Goal: Information Seeking & Learning: Compare options

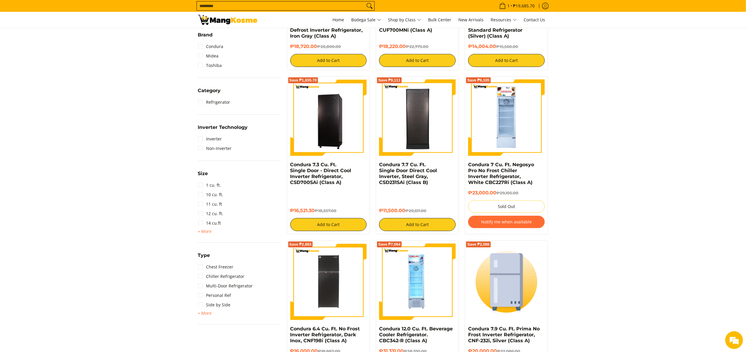
scroll to position [220, 0]
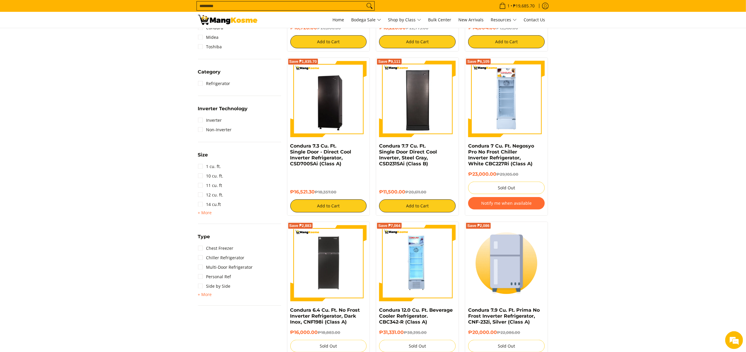
click at [316, 4] on input "Search..." at bounding box center [281, 5] width 168 height 9
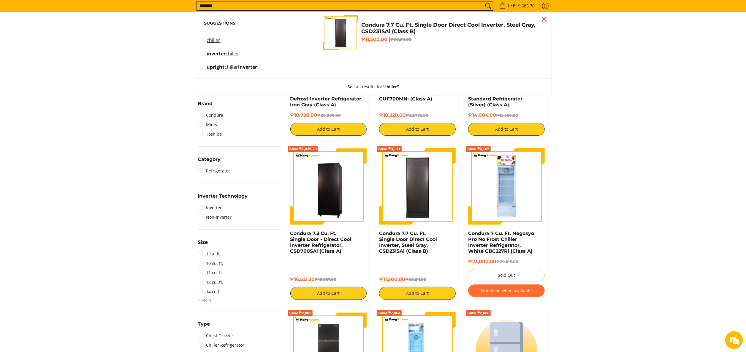
scroll to position [8, 0]
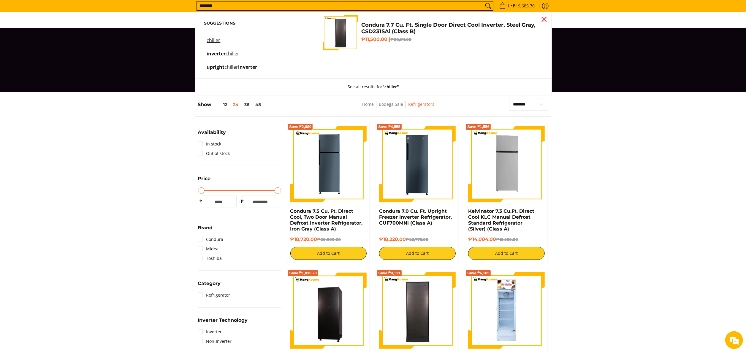
type input "*******"
click at [545, 17] on div "Close pop up" at bounding box center [543, 19] width 9 height 9
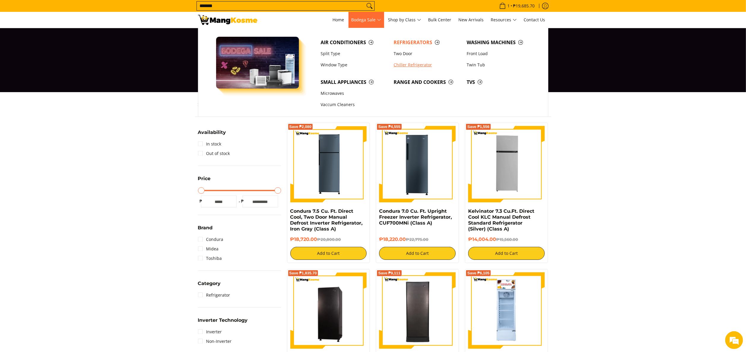
click at [414, 69] on link "Chiller Refrigerator" at bounding box center [426, 64] width 73 height 11
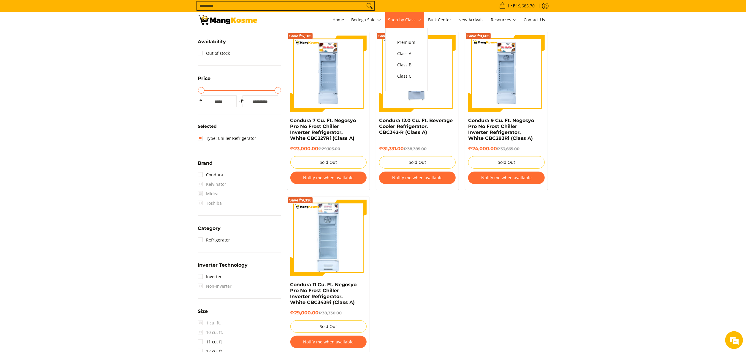
click at [418, 21] on span "Shop by Class" at bounding box center [404, 19] width 33 height 7
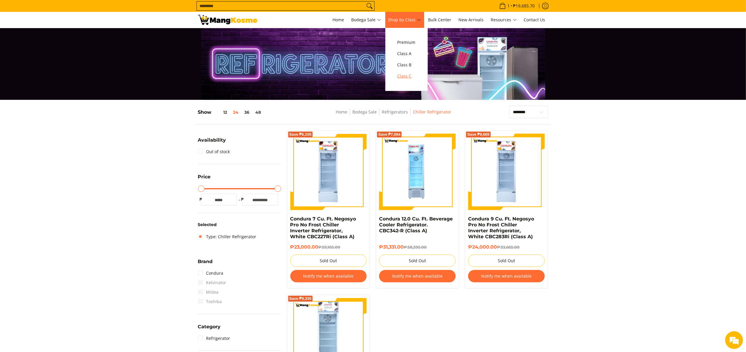
click at [415, 79] on span "Class C" at bounding box center [406, 76] width 18 height 7
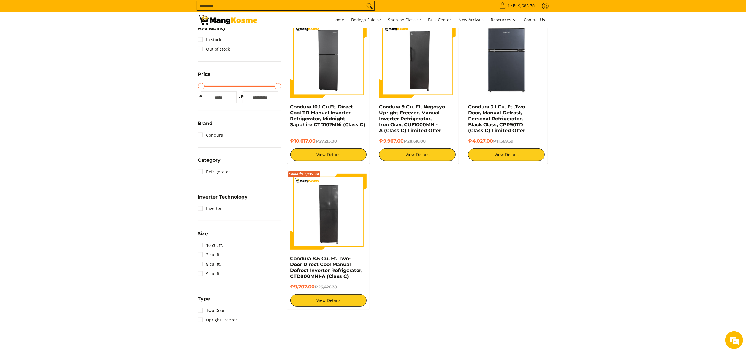
click at [456, 209] on div "Save ₱16,598 Condura 10.1 Cu.Ft. Direct Cool TD Manual Inverter Refrigerator, M…" at bounding box center [417, 167] width 267 height 298
click at [584, 103] on section "**********" at bounding box center [373, 165] width 746 height 354
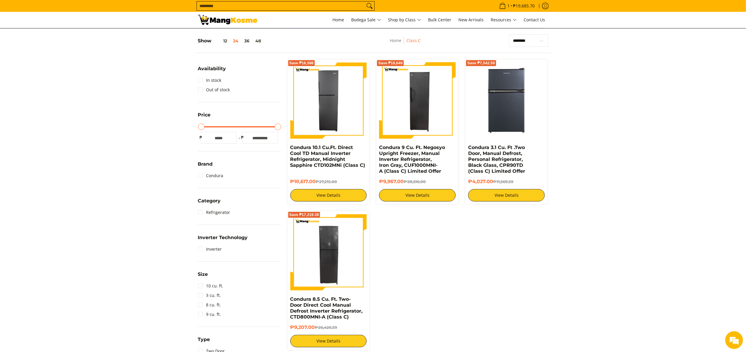
scroll to position [53, 0]
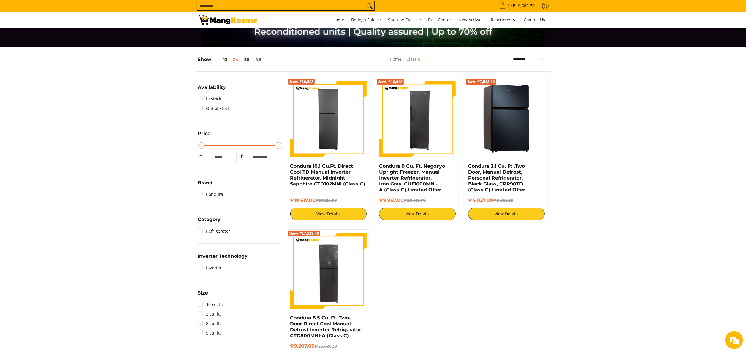
click at [525, 139] on img at bounding box center [506, 119] width 77 height 77
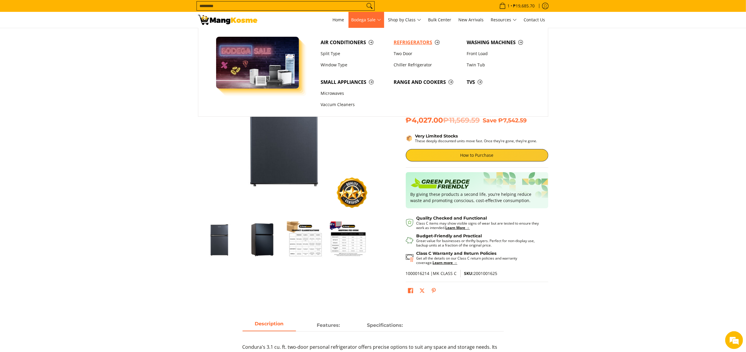
click at [403, 40] on span "Refrigerators" at bounding box center [426, 42] width 67 height 7
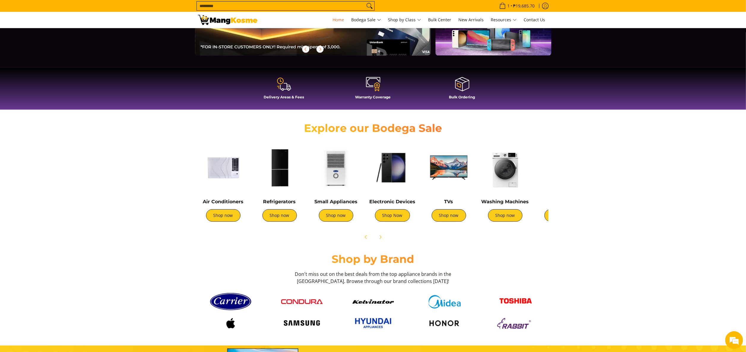
scroll to position [178, 0]
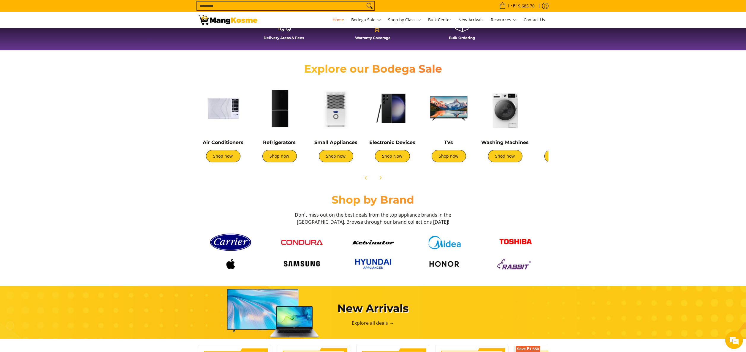
click at [449, 163] on div "TVs Shop now" at bounding box center [448, 154] width 50 height 29
click at [455, 119] on img at bounding box center [448, 108] width 50 height 50
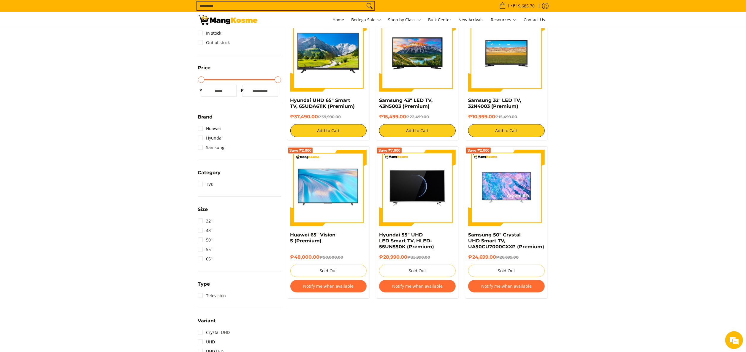
scroll to position [59, 0]
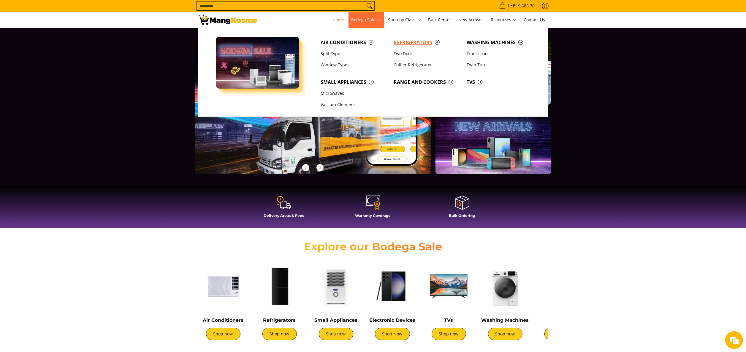
click at [407, 46] on span "Refrigerators" at bounding box center [426, 42] width 67 height 7
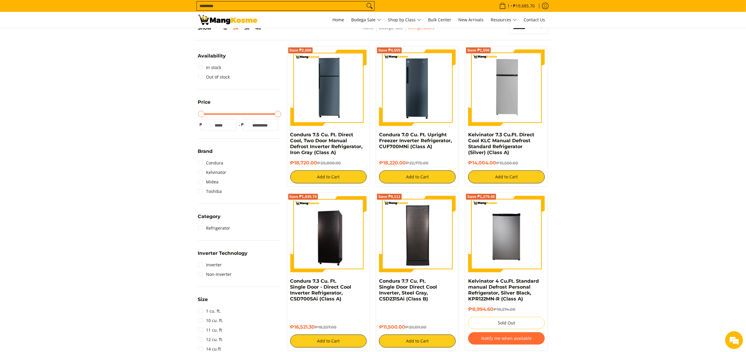
scroll to position [59, 0]
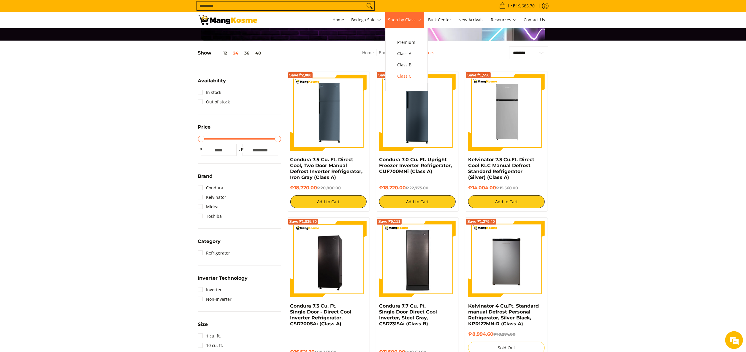
click at [404, 72] on link "Class C" at bounding box center [406, 76] width 24 height 11
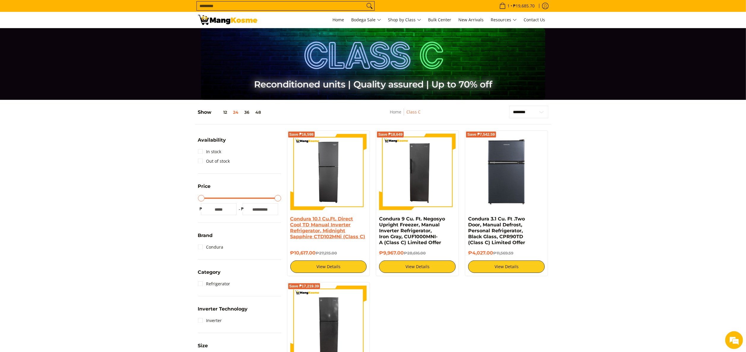
click at [333, 219] on link "Condura 10.1 Cu.Ft. Direct Cool TD Manual Inverter Refrigerator, Midnight Sapph…" at bounding box center [327, 227] width 75 height 23
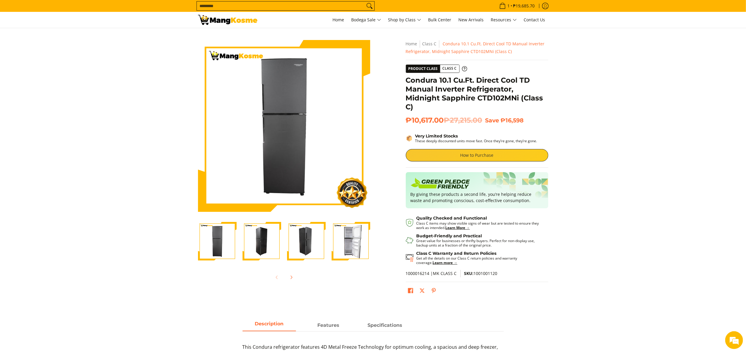
click at [451, 154] on link "How to Purchase" at bounding box center [477, 155] width 142 height 12
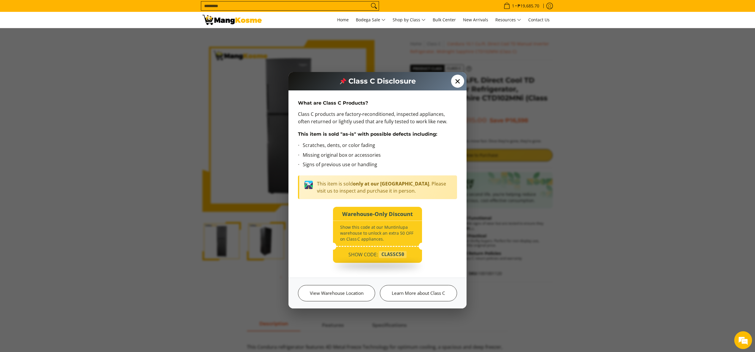
click at [456, 75] on span "✕" at bounding box center [457, 81] width 13 height 13
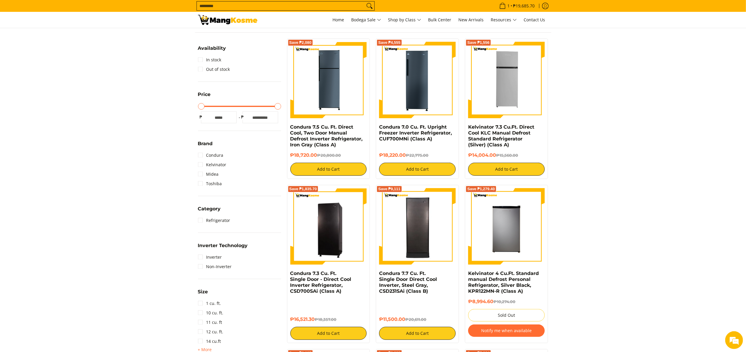
scroll to position [119, 0]
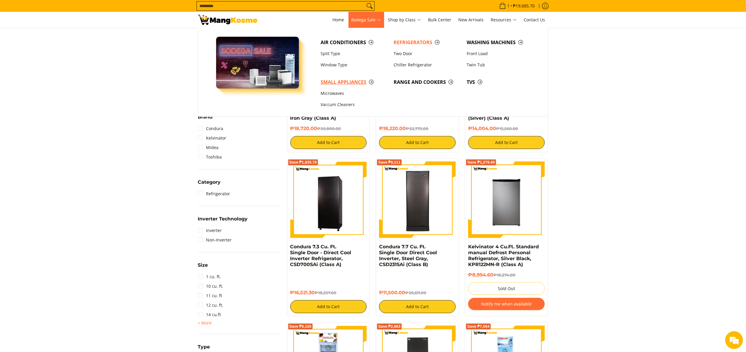
click at [333, 80] on span "Small Appliances" at bounding box center [353, 82] width 67 height 7
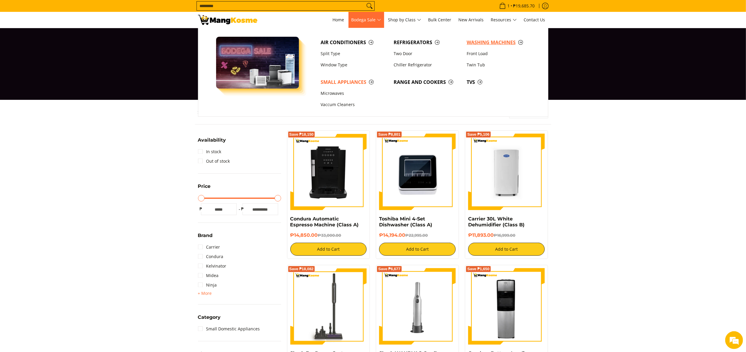
click at [495, 44] on span "Washing Machines" at bounding box center [499, 42] width 67 height 7
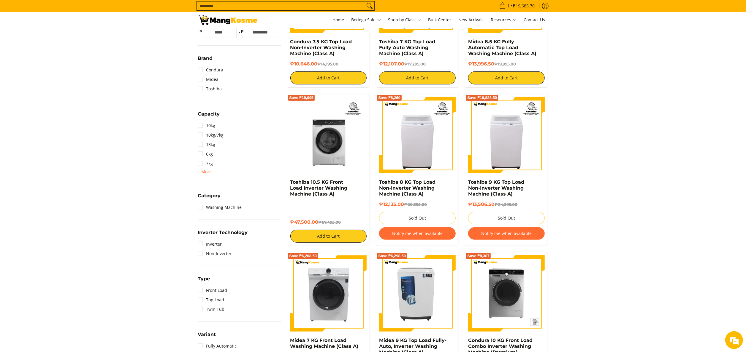
scroll to position [178, 0]
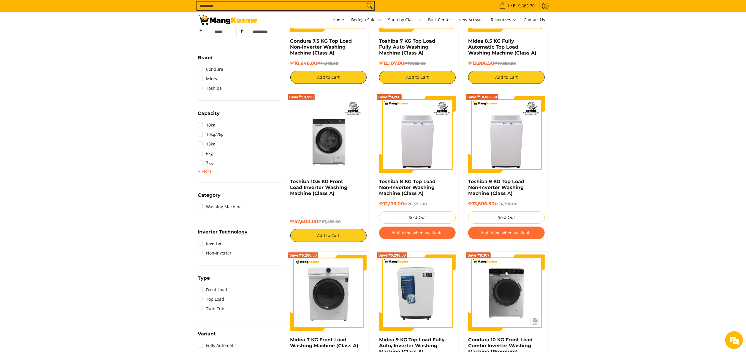
drag, startPoint x: 285, startPoint y: 181, endPoint x: 320, endPoint y: 224, distance: 55.7
click at [320, 224] on div "Save ₱19,995 Toshiba 10.5 KG Front Load Inverter Washing Machine (Class A) ₱47,…" at bounding box center [328, 169] width 89 height 152
copy div "Toshiba 10.5 KG Front Load Inverter Washing Machine (Class A) ₱47,500.00"
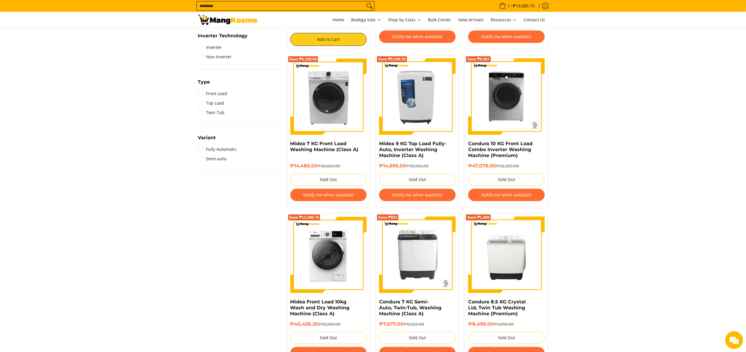
scroll to position [356, 0]
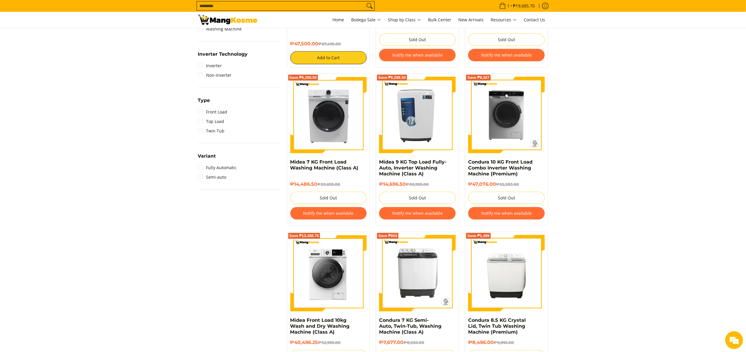
click at [275, 6] on input "Search..." at bounding box center [281, 5] width 168 height 9
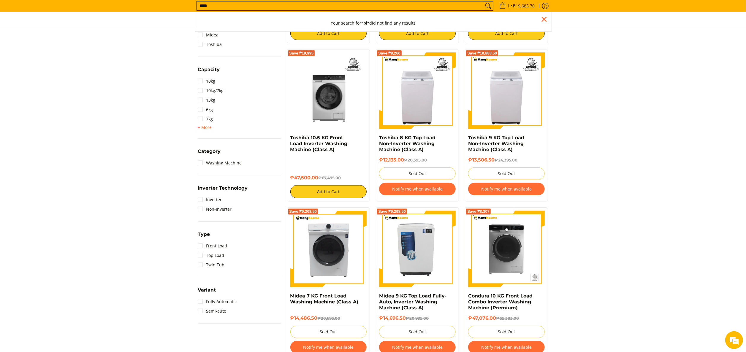
scroll to position [204, 0]
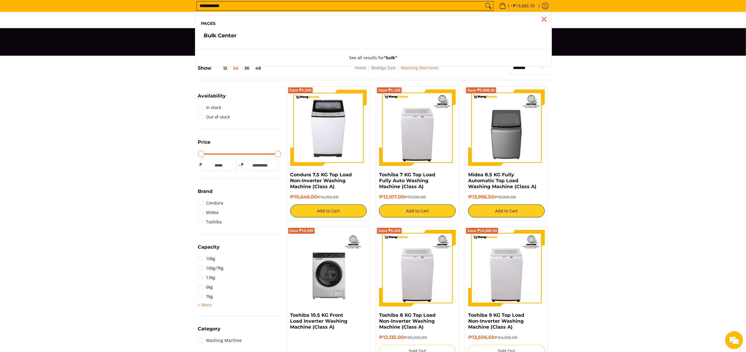
type input "**********"
click at [483, 1] on button "Search" at bounding box center [487, 5] width 9 height 9
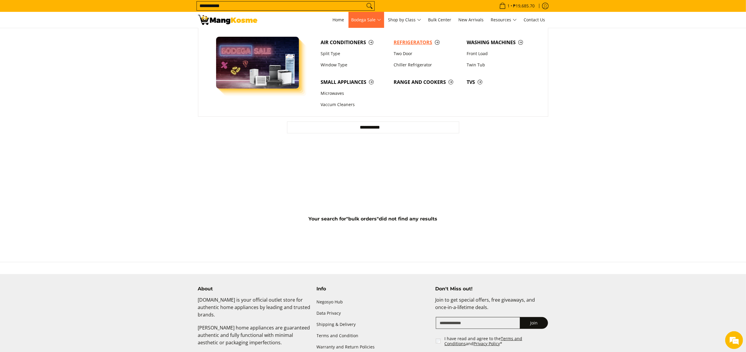
click at [407, 43] on span "Refrigerators" at bounding box center [426, 42] width 67 height 7
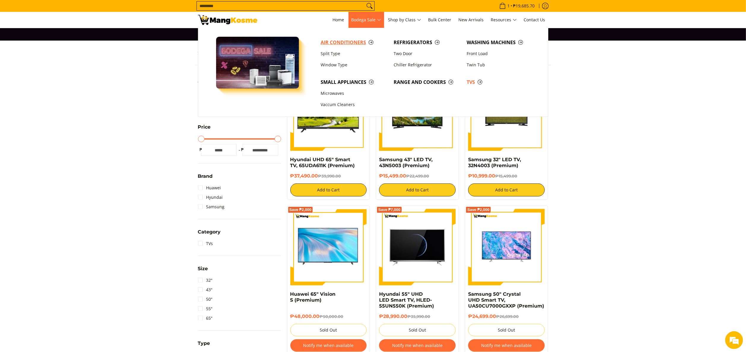
click at [355, 42] on span "Air Conditioners" at bounding box center [353, 42] width 67 height 7
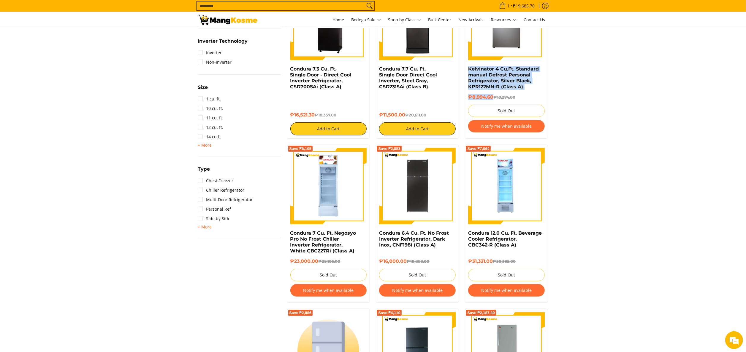
drag, startPoint x: 466, startPoint y: 68, endPoint x: 494, endPoint y: 98, distance: 41.1
click at [494, 98] on div "Save ₱1,279.40 Kelvinator 4 Cu.Ft. Standard manual Defrost Personal Refrigerato…" at bounding box center [506, 59] width 83 height 158
copy div "Kelvinator 4 Cu.Ft. Standard manual Defrost Personal Refrigerator, Silver Black…"
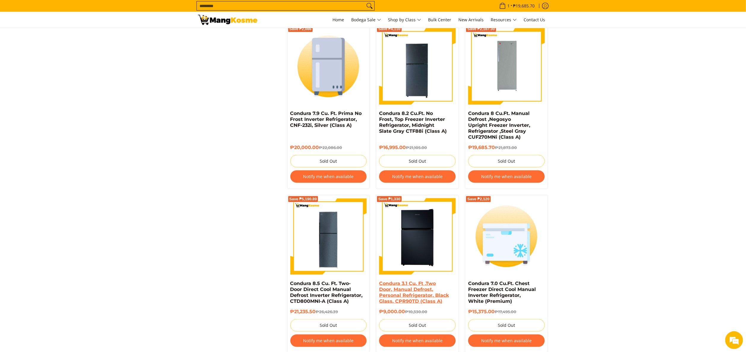
scroll to position [653, 0]
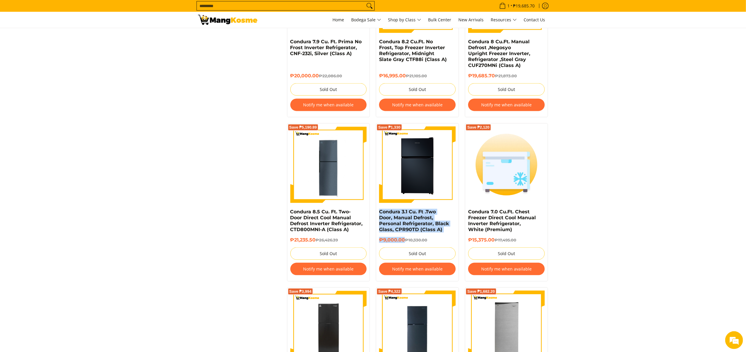
drag, startPoint x: 376, startPoint y: 215, endPoint x: 404, endPoint y: 243, distance: 39.0
click at [404, 243] on div "Save ₱1,330 Condura 3.1 Cu. Ft .Two Door, Manual Defrost, Personal Refrigerator…" at bounding box center [417, 202] width 83 height 158
copy div "Condura 3.1 Cu. Ft .Two Door, Manual Defrost, Personal Refrigerator, Black Glas…"
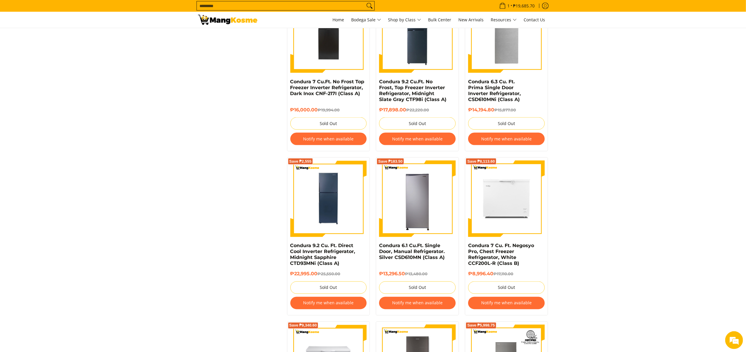
scroll to position [864, 0]
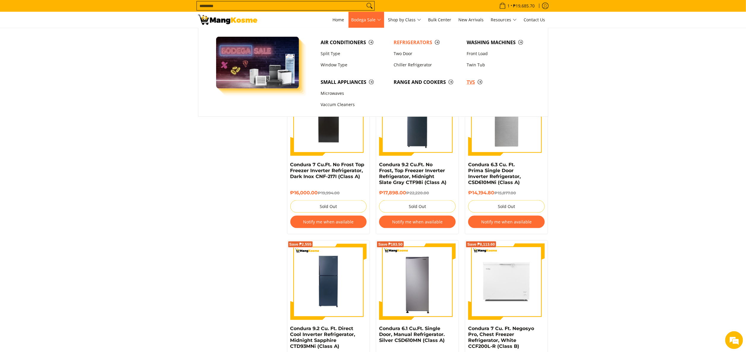
click at [472, 81] on span "TVs" at bounding box center [499, 82] width 67 height 7
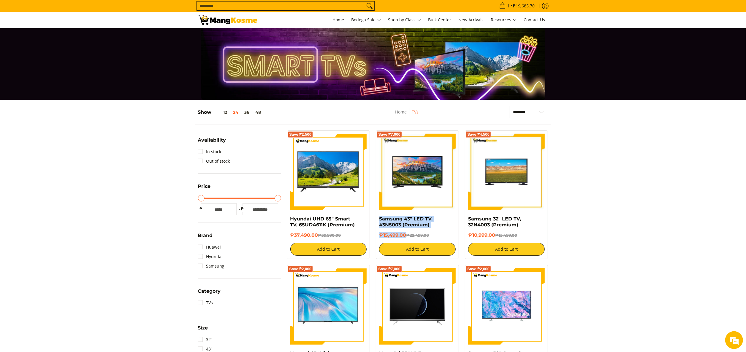
drag, startPoint x: 376, startPoint y: 220, endPoint x: 406, endPoint y: 237, distance: 34.3
click at [406, 237] on div "Save ₱7,000 Samsung 43" LED TV, 43N5003 (Premium) ₱15,499.00 ₱22,499.00 Add to …" at bounding box center [417, 195] width 83 height 129
copy div "Samsung 43" LED TV, 43N5003 (Premium) ₱15,499.00"
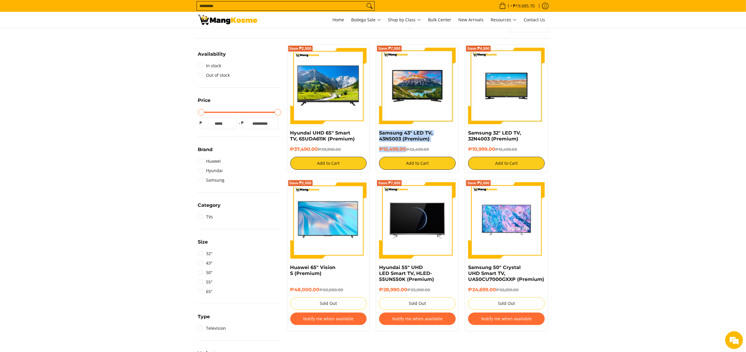
scroll to position [59, 0]
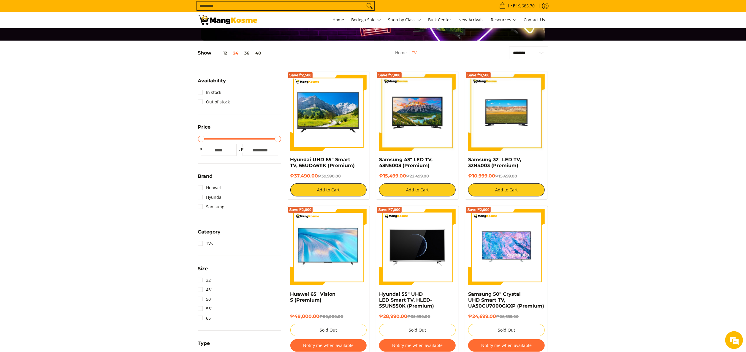
click at [611, 180] on section "**********" at bounding box center [373, 237] width 746 height 392
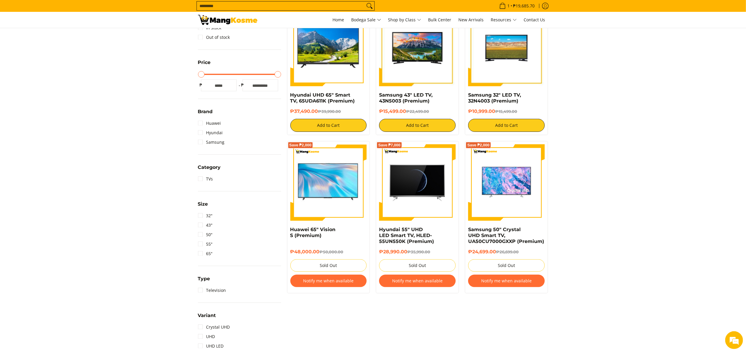
scroll to position [0, 0]
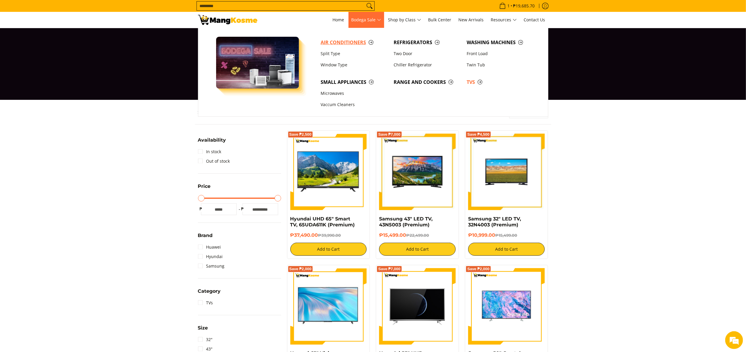
click at [355, 43] on span "Air Conditioners" at bounding box center [353, 42] width 67 height 7
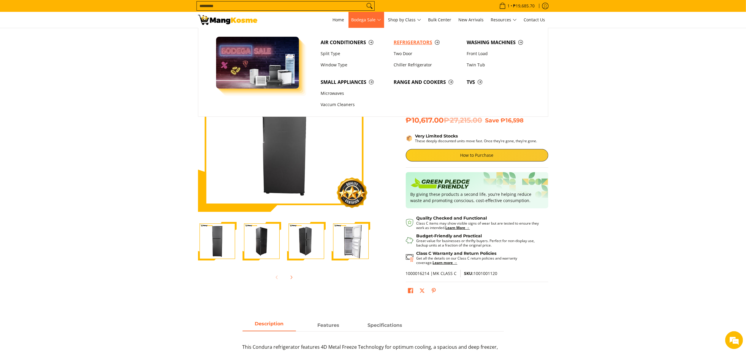
click at [401, 39] on span "Refrigerators" at bounding box center [426, 42] width 67 height 7
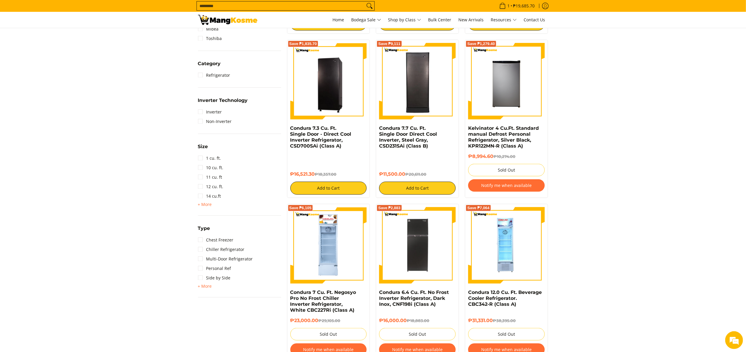
scroll to position [178, 0]
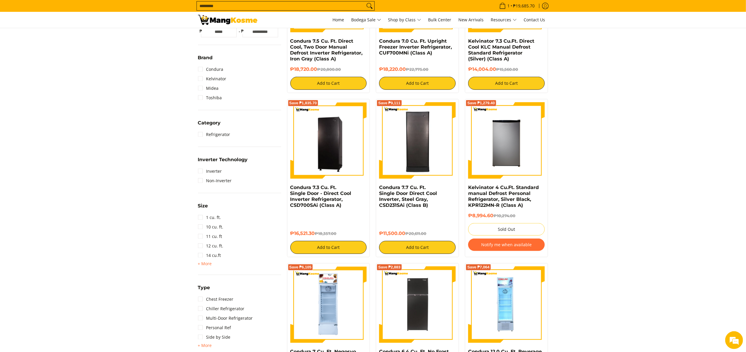
click at [224, 15] on link at bounding box center [227, 20] width 59 height 16
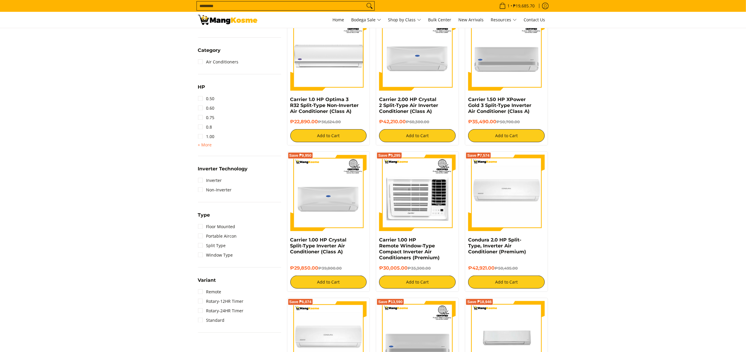
scroll to position [297, 0]
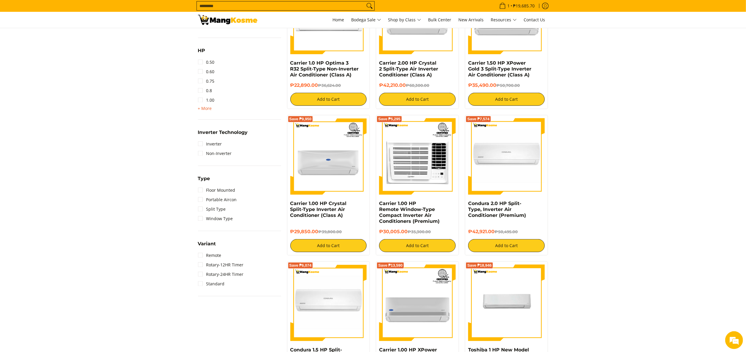
click at [204, 109] on span "+ More" at bounding box center [205, 108] width 14 height 5
click at [211, 111] on link "1.50" at bounding box center [206, 109] width 17 height 9
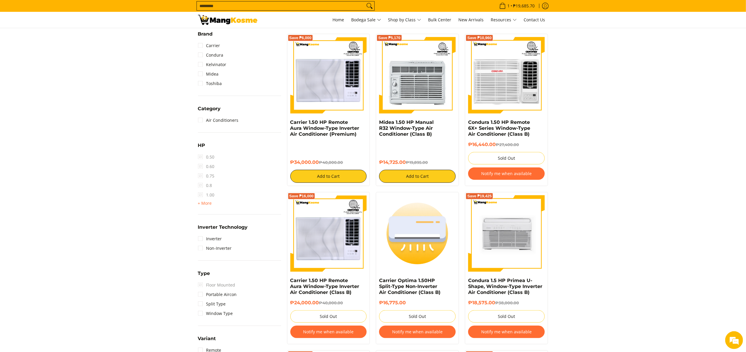
scroll to position [297, 0]
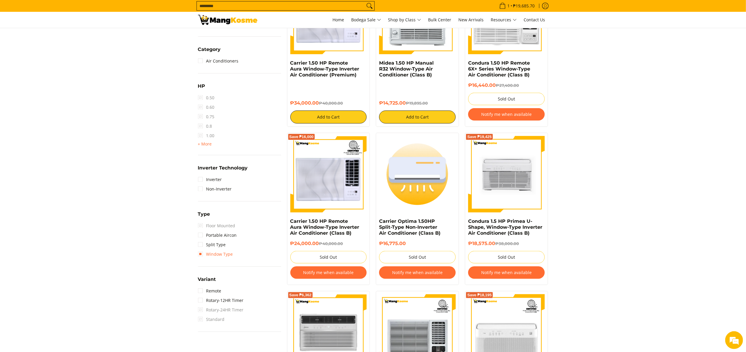
click at [225, 251] on link "Window Type" at bounding box center [215, 254] width 35 height 9
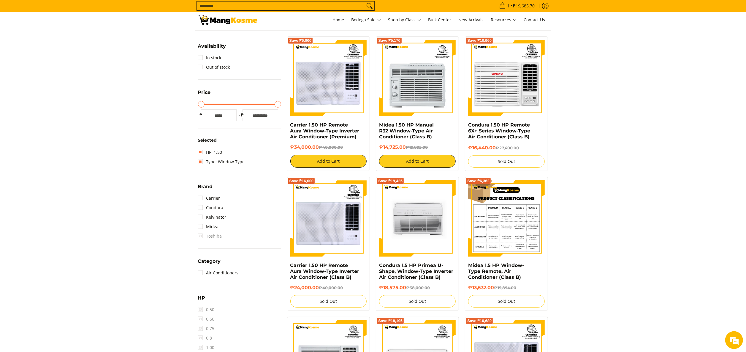
scroll to position [77, 0]
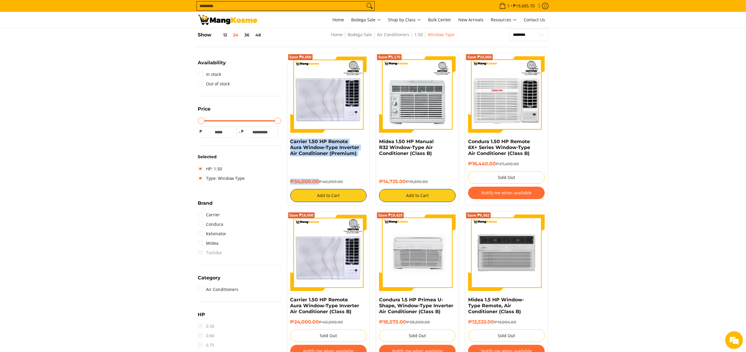
drag, startPoint x: 290, startPoint y: 140, endPoint x: 319, endPoint y: 185, distance: 53.2
click at [319, 185] on div "Save ₱6,000 Carrier 1.50 HP Remote Aura Window-Type Inverter Air Conditioner (P…" at bounding box center [328, 129] width 83 height 152
copy div "Carrier 1.50 HP Remote Aura Window-Type Inverter Air Conditioner (Premium) ₱34,…"
copy div "Midea 1.50 HP Manual R32 Window-Type Air Conditioner (Class B) ₱14,725.00"
drag, startPoint x: 376, startPoint y: 141, endPoint x: 408, endPoint y: 185, distance: 53.9
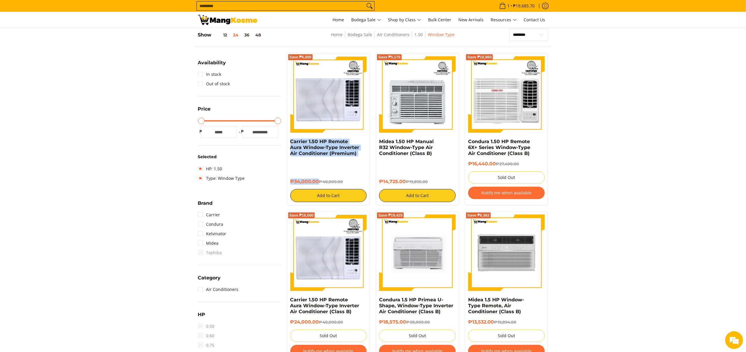
click at [408, 185] on div "Save ₱5,170 Midea 1.50 HP Manual R32 Window-Type Air Conditioner (Class B) ₱14,…" at bounding box center [417, 129] width 83 height 152
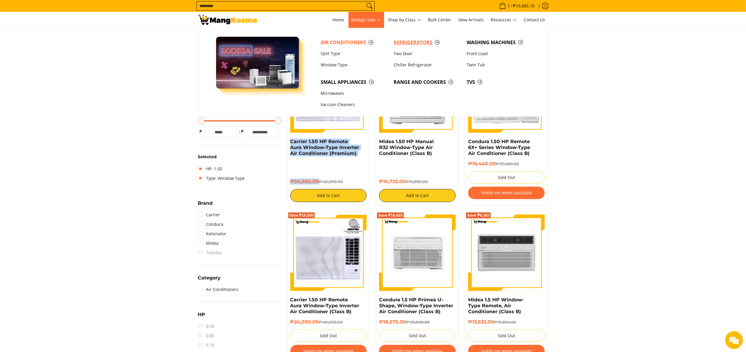
click at [403, 45] on span "Refrigerators" at bounding box center [426, 42] width 67 height 7
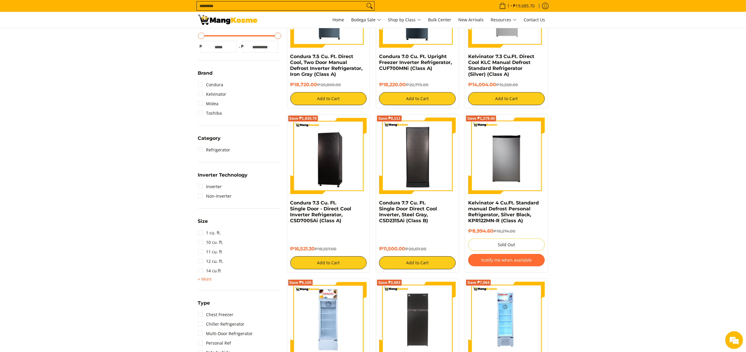
scroll to position [178, 0]
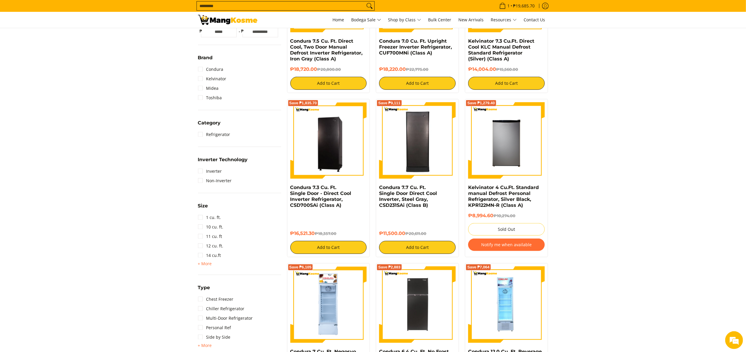
click at [208, 267] on div "Size 1 cu. ft. 10 cu. ft. 11 cu. ft 12 cu. ft. 14 cu.ft + More - Less 15 cu. ft…" at bounding box center [239, 238] width 83 height 73
click at [208, 265] on span "+ More" at bounding box center [205, 264] width 14 height 5
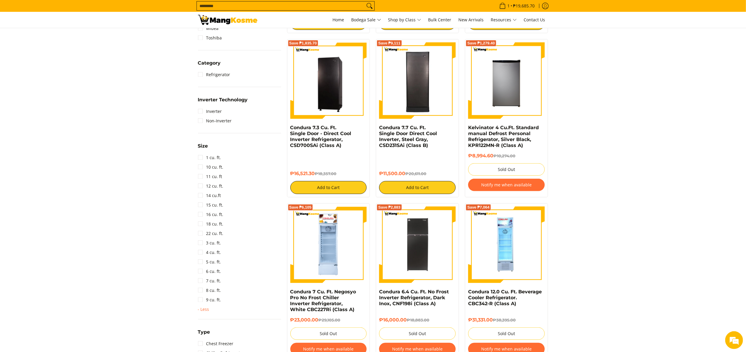
scroll to position [297, 0]
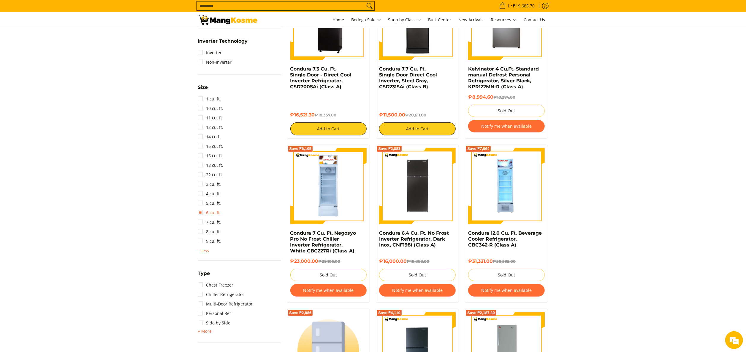
click at [208, 213] on link "6 cu. ft." at bounding box center [209, 212] width 23 height 9
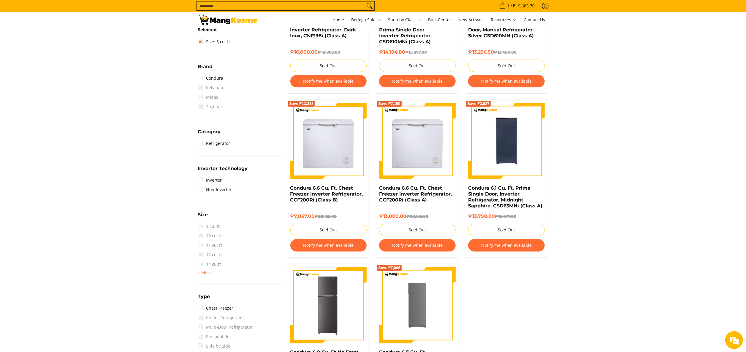
scroll to position [237, 0]
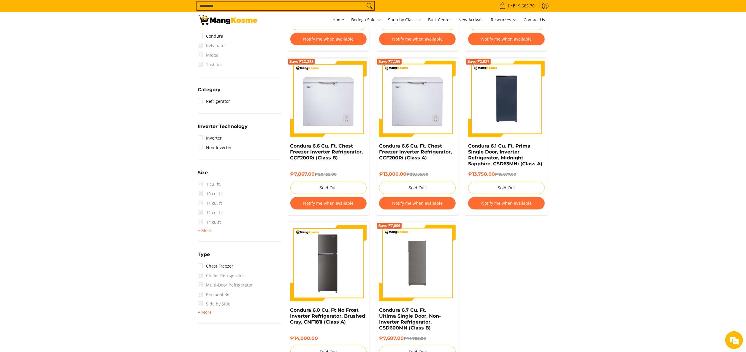
click at [214, 228] on div "15 cu. ft. 16 cu. ft. 18 cu. ft. 22 cu. ft. 3 cu. ft. 4 cu. ft. 5 cu. ft. 6 cu.…" at bounding box center [239, 230] width 83 height 7
click at [212, 230] on div "15 cu. ft. 16 cu. ft. 18 cu. ft. 22 cu. ft. 3 cu. ft. 4 cu. ft. 5 cu. ft. 6 cu.…" at bounding box center [239, 230] width 83 height 7
click at [206, 232] on span "+ More" at bounding box center [205, 230] width 14 height 5
click at [220, 300] on link "6 cu. ft." at bounding box center [209, 298] width 23 height 9
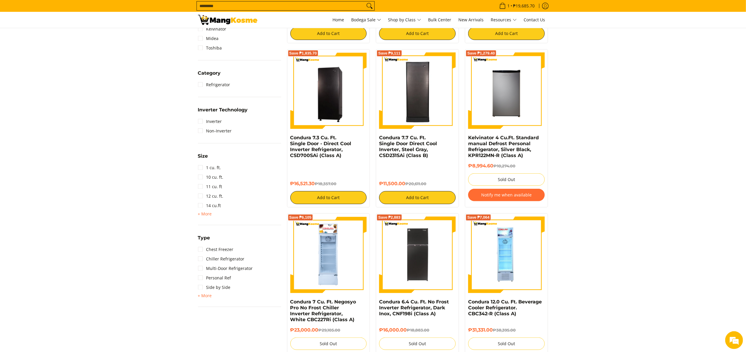
scroll to position [255, 0]
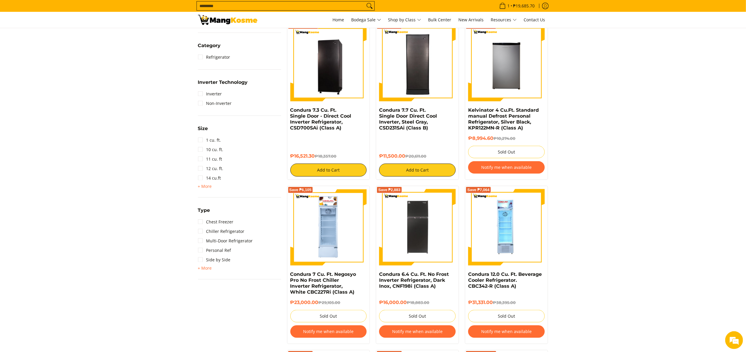
click at [208, 190] on div "Size 1 cu. ft. 10 cu. ft. 11 cu. ft 12 cu. ft. 14 cu.ft + More - Less 15 cu. ft…" at bounding box center [239, 161] width 83 height 73
click at [207, 184] on span "+ More" at bounding box center [205, 186] width 14 height 5
click at [216, 263] on link "7 cu. ft." at bounding box center [209, 263] width 23 height 9
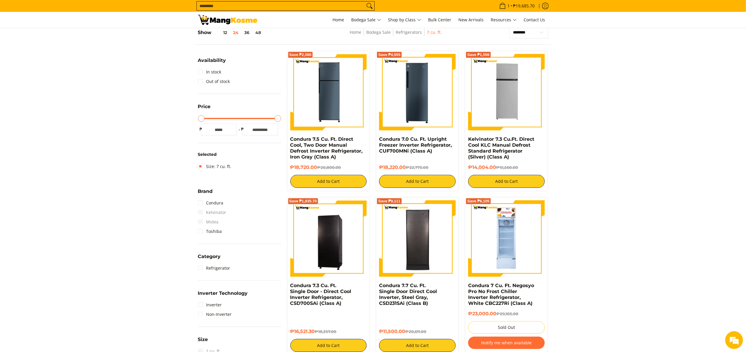
scroll to position [77, 0]
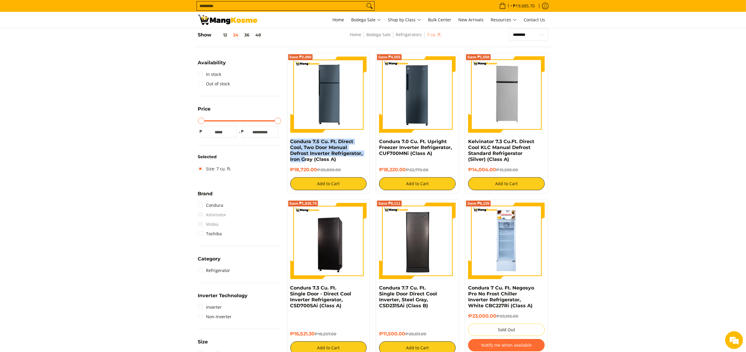
drag, startPoint x: 285, startPoint y: 143, endPoint x: 304, endPoint y: 166, distance: 30.2
click at [304, 166] on div "Save ₱2,080 Condura 7.5 Cu. Ft. Direct Cool, Two Door Manual Defrost Inverter R…" at bounding box center [328, 123] width 89 height 141
click at [539, 163] on h4 "Kelvinator 7.3 Cu.Ft. Direct Cool KLC Manual Defrost Standard Refrigerator (Sil…" at bounding box center [506, 151] width 77 height 24
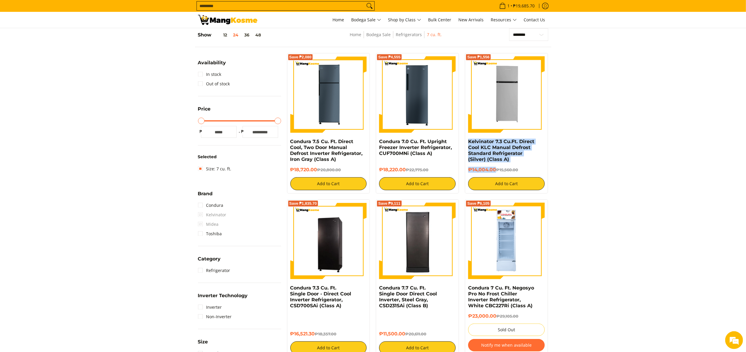
drag, startPoint x: 465, startPoint y: 141, endPoint x: 496, endPoint y: 171, distance: 43.6
click at [496, 171] on div "Save ₱1,556 Kelvinator 7.3 Cu.Ft. Direct Cool KLC Manual Defrost Standard Refri…" at bounding box center [506, 123] width 83 height 141
copy div "Kelvinator 7.3 Cu.Ft. Direct Cool KLC Manual Defrost Standard Refrigerator (Sil…"
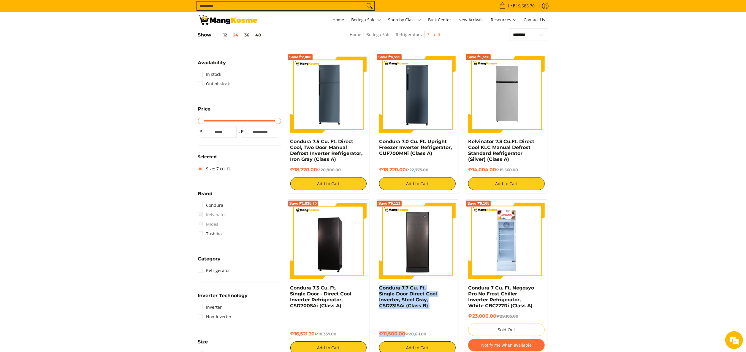
drag, startPoint x: 374, startPoint y: 287, endPoint x: 405, endPoint y: 332, distance: 54.0
click at [405, 332] on div "Save ₱9,111 Condura 7.7 Cu. Ft. Single Door Direct Cool Inverter, Steel Gray, C…" at bounding box center [417, 279] width 89 height 158
copy div "Condura 7.7 Cu. Ft. Single Door Direct Cool Inverter, Steel Gray, CSD231SAi (Cl…"
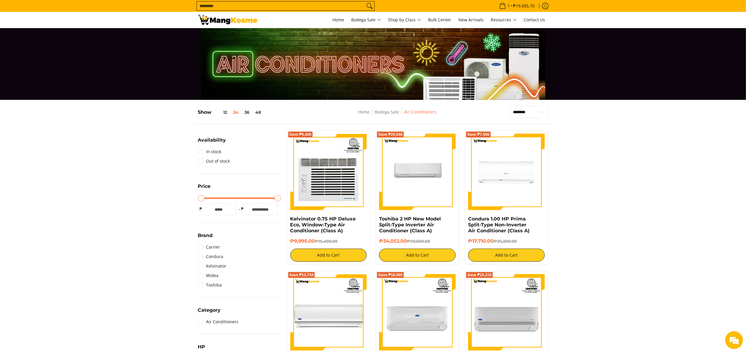
click at [212, 20] on img at bounding box center [227, 20] width 59 height 10
